Goal: Transaction & Acquisition: Register for event/course

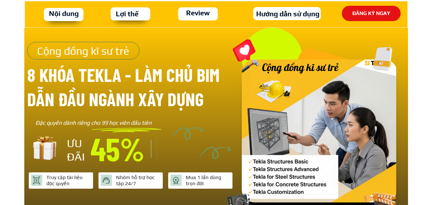
click at [37, 182] on div at bounding box center [36, 180] width 8 height 8
click at [45, 179] on div "Truy cập tài liệu độc quyền" at bounding box center [61, 180] width 64 height 17
click at [76, 180] on div "Truy cập tài liệu độc quyền" at bounding box center [68, 180] width 45 height 12
click at [67, 16] on h3 "Nội dung" at bounding box center [64, 13] width 32 height 11
click at [298, 12] on h3 "Hướng dẫn sử dụng" at bounding box center [287, 13] width 69 height 11
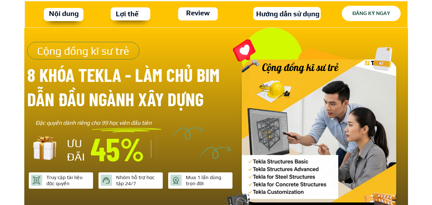
click at [349, 15] on p "ĐĂNG KÝ NGAY" at bounding box center [371, 14] width 60 height 16
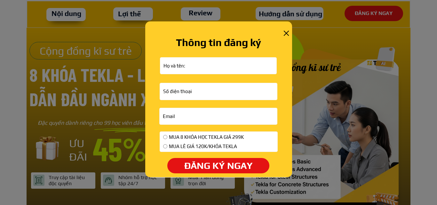
click at [185, 137] on span "MUA 8 KHÓA HỌC TEKLA GIÁ 299K" at bounding box center [206, 137] width 75 height 8
radio input "true"
click at [174, 137] on span "MUA 8 KHÓA HỌC TEKLA GIÁ 299K" at bounding box center [206, 137] width 75 height 8
click at [180, 146] on span "MUA LẺ GIÁ 120K/KHÓA TEKLA" at bounding box center [206, 147] width 75 height 8
radio input "true"
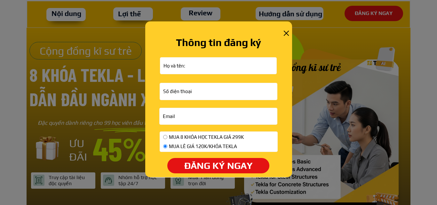
click at [171, 139] on span "MUA 8 KHÓA HỌC TEKLA GIÁ 299K" at bounding box center [206, 137] width 75 height 8
radio input "true"
click at [285, 30] on div "Thông tin đăng ký ĐĂNG KÝ NGAY MUA 8 KHÓA HỌC TEKLA GIÁ 299K MUA LẺ GIÁ 120K/KH…" at bounding box center [218, 99] width 147 height 156
click at [286, 31] on div at bounding box center [286, 33] width 5 height 5
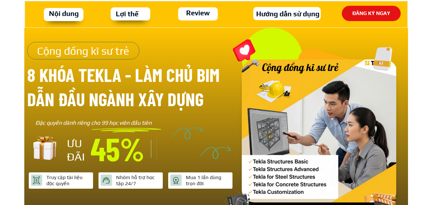
click at [206, 14] on h3 "Review" at bounding box center [198, 12] width 29 height 11
click at [357, 12] on p "ĐĂNG KÝ NGAY" at bounding box center [371, 13] width 59 height 15
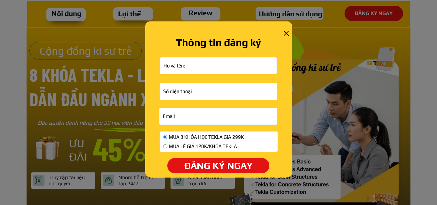
click at [225, 61] on input "text" at bounding box center [218, 66] width 113 height 16
click at [221, 90] on input "tel" at bounding box center [219, 91] width 114 height 17
click at [221, 108] on input "email" at bounding box center [218, 116] width 114 height 16
click at [290, 30] on div "Thông tin đăng ký ĐĂNG KÝ NGAY MUA 8 KHÓA HỌC TEKLA GIÁ 299K MUA LẺ GIÁ 120K/KH…" at bounding box center [218, 99] width 147 height 156
click at [289, 33] on div "Thông tin đăng ký ĐĂNG KÝ NGAY MUA 8 KHÓA HỌC TEKLA GIÁ 299K MUA LẺ GIÁ 120K/KH…" at bounding box center [218, 99] width 147 height 156
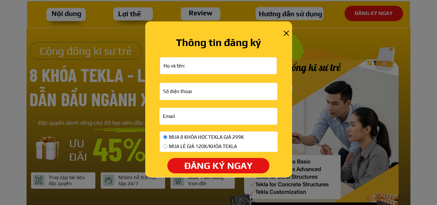
click at [289, 36] on div "Thông tin đăng ký ĐĂNG KÝ NGAY MUA 8 KHÓA HỌC TEKLA GIÁ 299K MUA LẺ GIÁ 120K/KH…" at bounding box center [218, 99] width 147 height 156
click at [287, 33] on div at bounding box center [286, 33] width 5 height 5
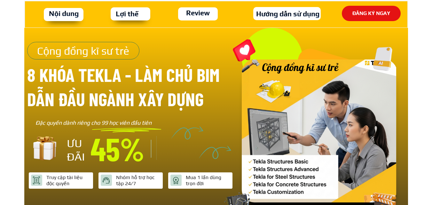
click at [88, 52] on span "Cộng đồng kĩ sư trẻ" at bounding box center [83, 50] width 92 height 12
click at [78, 13] on h3 "Nội dung" at bounding box center [64, 13] width 32 height 11
drag, startPoint x: 141, startPoint y: 177, endPoint x: 146, endPoint y: 178, distance: 5.0
click at [146, 178] on div "Nhóm hỗ trợ học tập 24/7" at bounding box center [131, 180] width 64 height 17
click at [90, 151] on div "ƯU ĐÃI 45%" at bounding box center [106, 148] width 78 height 32
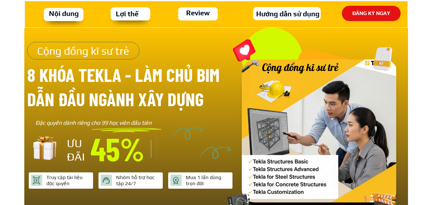
click at [83, 140] on h3 "ƯU ĐÃI" at bounding box center [78, 150] width 22 height 27
click at [75, 146] on h3 "ƯU ĐÃI" at bounding box center [78, 150] width 22 height 27
click at [41, 148] on div at bounding box center [44, 148] width 23 height 24
drag, startPoint x: 41, startPoint y: 148, endPoint x: 44, endPoint y: 139, distance: 9.6
click at [41, 148] on div at bounding box center [44, 148] width 23 height 24
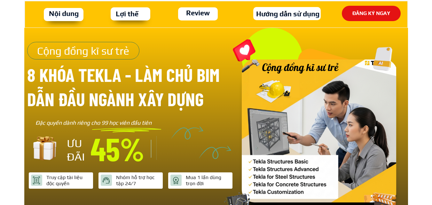
drag, startPoint x: 60, startPoint y: 111, endPoint x: 68, endPoint y: 86, distance: 26.6
click at [60, 109] on div "ĐĂNG KÝ NGAY Đặc quyền dành riêng cho 99 học viên đầu tiên Truy cập tài liệu độ…" at bounding box center [216, 152] width 384 height 249
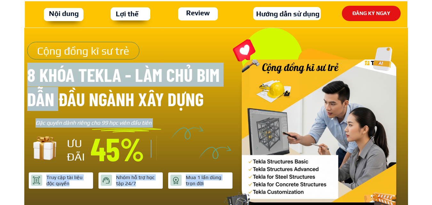
click at [68, 85] on h3 "8 khóa TEKLA - làm chủ bim dẫn đầu ngành xây dựng" at bounding box center [134, 87] width 214 height 48
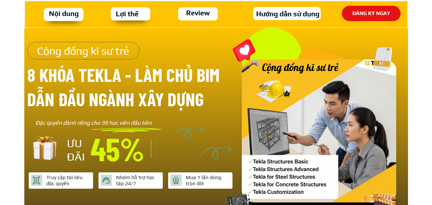
click at [264, 167] on div at bounding box center [320, 131] width 156 height 143
click at [134, 13] on h3 "Lợi thế" at bounding box center [127, 13] width 27 height 11
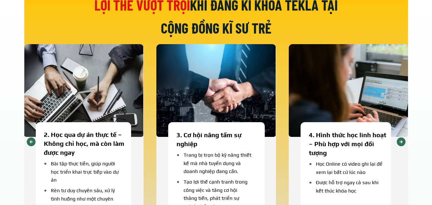
scroll to position [503, 0]
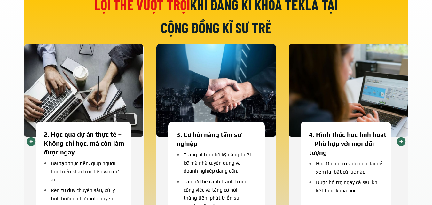
click at [32, 144] on div at bounding box center [31, 141] width 11 height 11
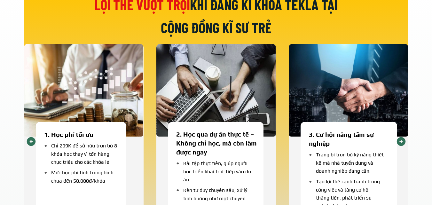
click at [32, 144] on div at bounding box center [31, 141] width 11 height 11
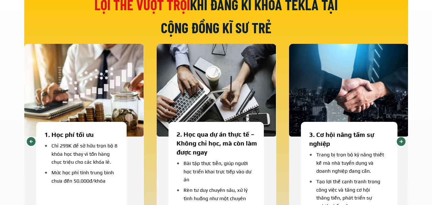
click at [32, 144] on div at bounding box center [31, 141] width 11 height 11
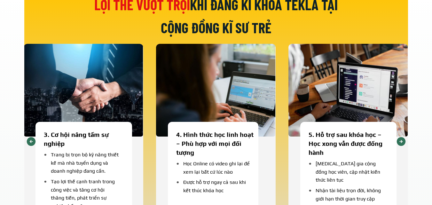
click at [31, 142] on div at bounding box center [31, 141] width 11 height 11
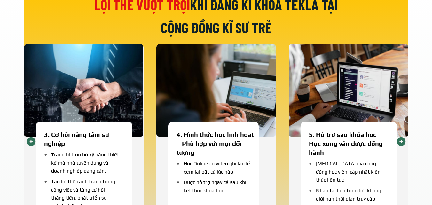
click at [31, 142] on div at bounding box center [31, 141] width 11 height 11
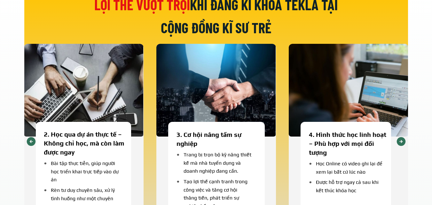
click at [31, 142] on div at bounding box center [31, 141] width 11 height 11
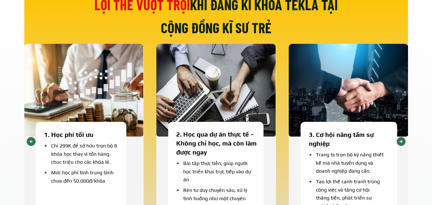
click at [400, 144] on div at bounding box center [401, 141] width 11 height 11
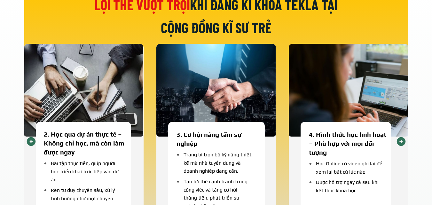
click at [400, 144] on div at bounding box center [401, 141] width 11 height 11
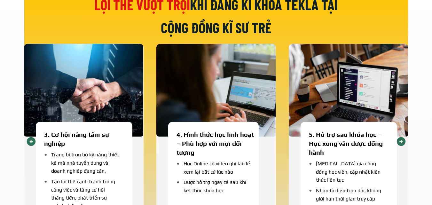
click at [400, 144] on div at bounding box center [401, 141] width 11 height 11
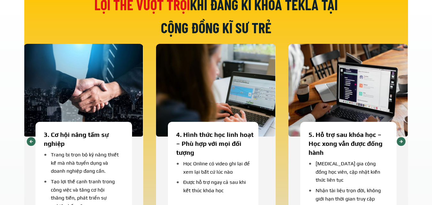
click at [400, 144] on div at bounding box center [401, 141] width 11 height 11
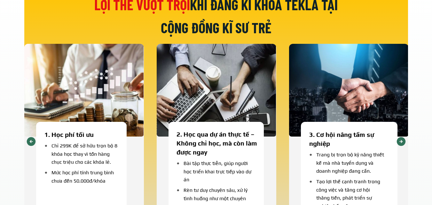
click at [400, 144] on div at bounding box center [401, 141] width 11 height 11
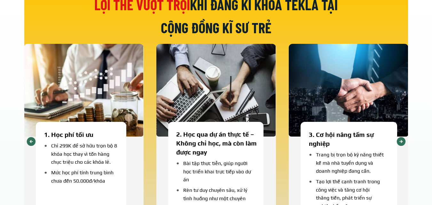
click at [400, 144] on div at bounding box center [401, 141] width 11 height 11
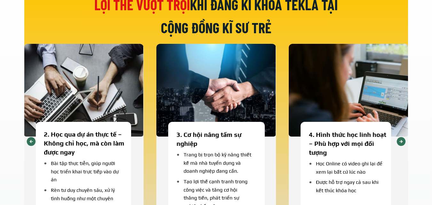
click at [400, 144] on div at bounding box center [401, 141] width 11 height 11
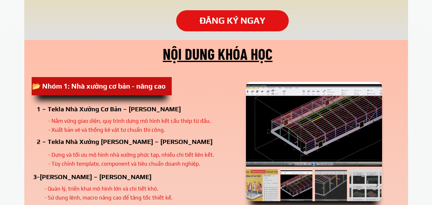
scroll to position [759, 0]
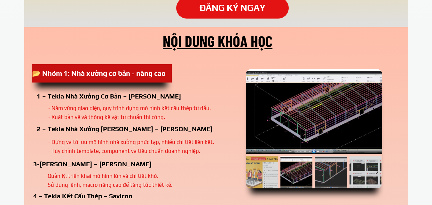
click at [321, 109] on div at bounding box center [314, 111] width 136 height 84
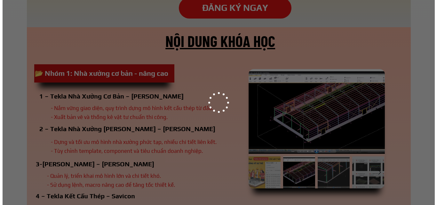
scroll to position [0, 0]
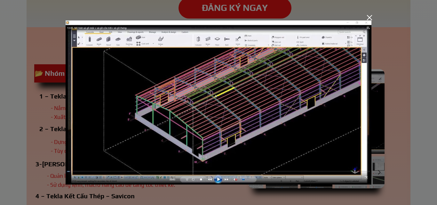
click at [368, 15] on div at bounding box center [369, 17] width 5 height 5
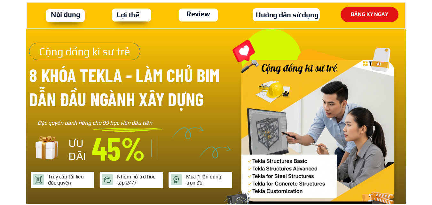
scroll to position [759, 0]
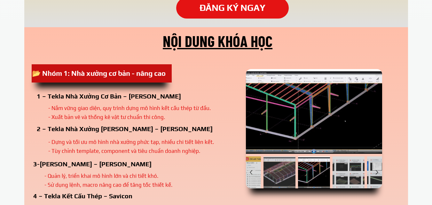
click at [317, 179] on div at bounding box center [314, 172] width 32 height 32
click at [373, 174] on div at bounding box center [383, 172] width 32 height 32
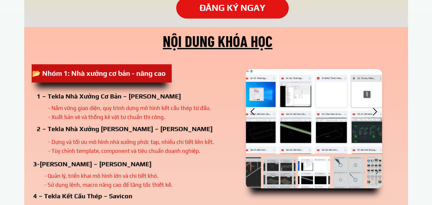
click at [328, 173] on div at bounding box center [314, 172] width 32 height 32
click at [339, 173] on div at bounding box center [349, 172] width 32 height 32
click at [377, 171] on div at bounding box center [377, 172] width 6 height 6
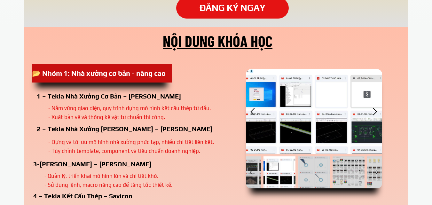
click at [376, 171] on div at bounding box center [377, 172] width 6 height 6
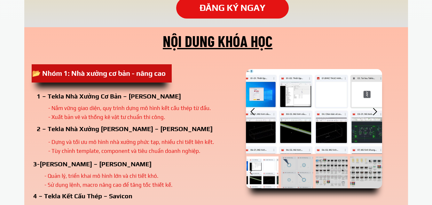
click at [376, 171] on div at bounding box center [377, 172] width 6 height 6
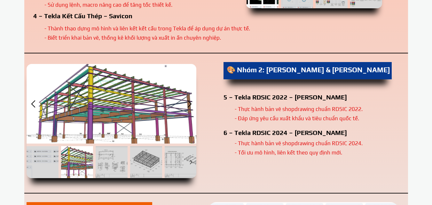
click at [419, 132] on div "ĐĂNG KÍ NGAY Nội dung khóa học 📂 Nhóm 1: Nhà xưởng cơ bản - nâng cao 1 – Tekla …" at bounding box center [216, 108] width 432 height 522
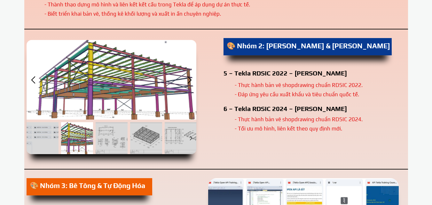
scroll to position [964, 0]
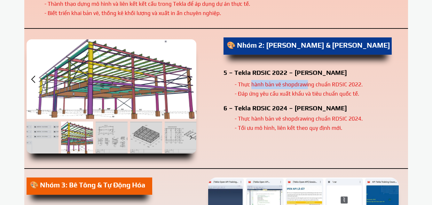
drag, startPoint x: 292, startPoint y: 84, endPoint x: 329, endPoint y: 85, distance: 37.1
click at [324, 84] on div "- Thực hành bản vẽ shopdrawing chuẩn RDSIC 2022. - Đáp ứng yêu cầu xuất khẩu và…" at bounding box center [319, 89] width 168 height 19
click at [304, 95] on div "- Thực hành bản vẽ shopdrawing chuẩn RDSIC 2022. - Đáp ứng yêu cầu xuất khẩu và…" at bounding box center [319, 89] width 168 height 19
click at [315, 93] on div "- Thực hành bản vẽ shopdrawing chuẩn RDSIC 2022. - Đáp ứng yêu cầu xuất khẩu và…" at bounding box center [319, 89] width 168 height 19
click at [320, 116] on div "- Thực hành bản vẽ shopdrawing chuẩn RDSIC 2024. - Tối ưu mô hình, liên kết the…" at bounding box center [319, 123] width 168 height 19
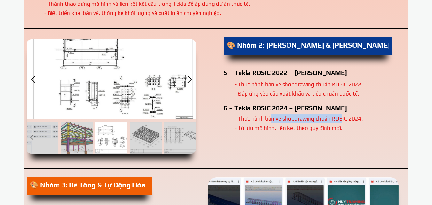
drag, startPoint x: 274, startPoint y: 116, endPoint x: 360, endPoint y: 124, distance: 86.4
click at [352, 123] on div "- Thực hành bản vẽ shopdrawing chuẩn RDSIC 2024. - Tối ưu mô hình, liên kết the…" at bounding box center [319, 123] width 168 height 19
click at [368, 128] on div "- Thực hành bản vẽ shopdrawing chuẩn RDSIC 2024. - Tối ưu mô hình, liên kết the…" at bounding box center [319, 123] width 168 height 19
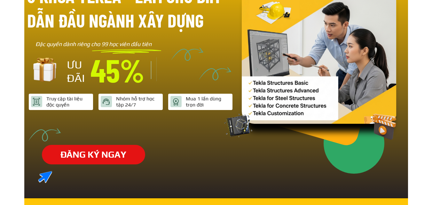
scroll to position [0, 0]
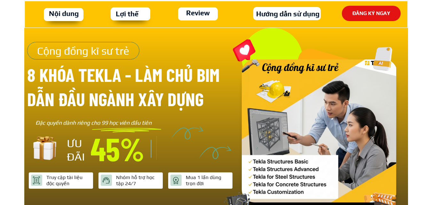
click at [133, 15] on h3 "Lợi thế" at bounding box center [127, 13] width 27 height 11
